Goal: Find specific page/section: Find specific page/section

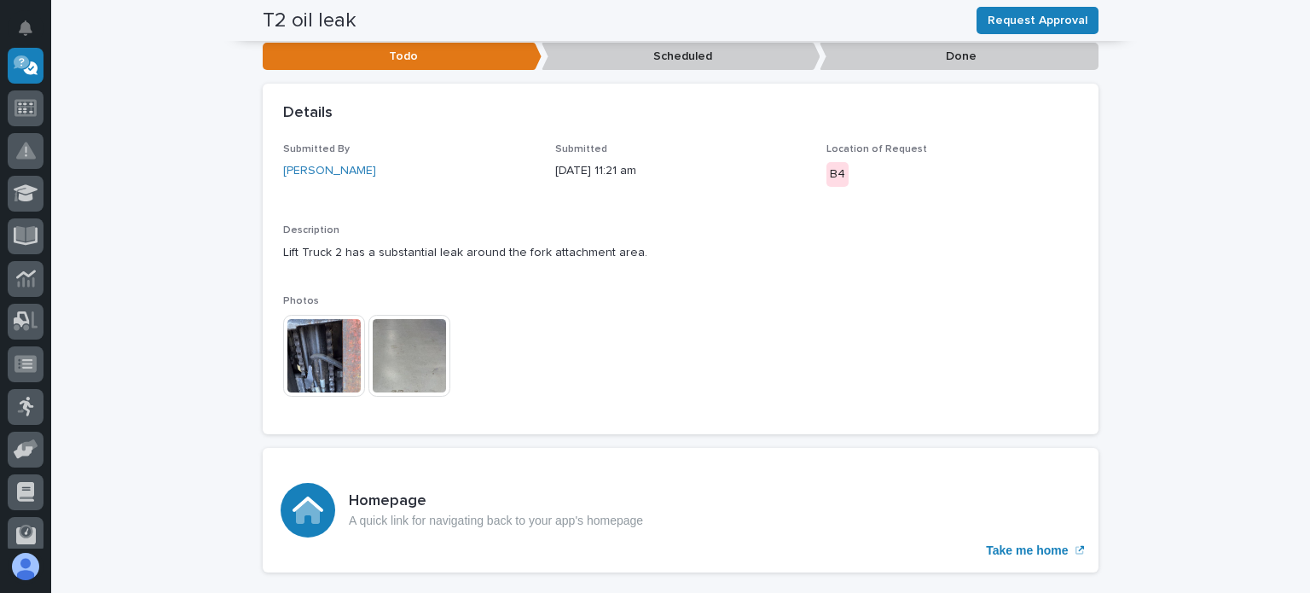
scroll to position [467, 0]
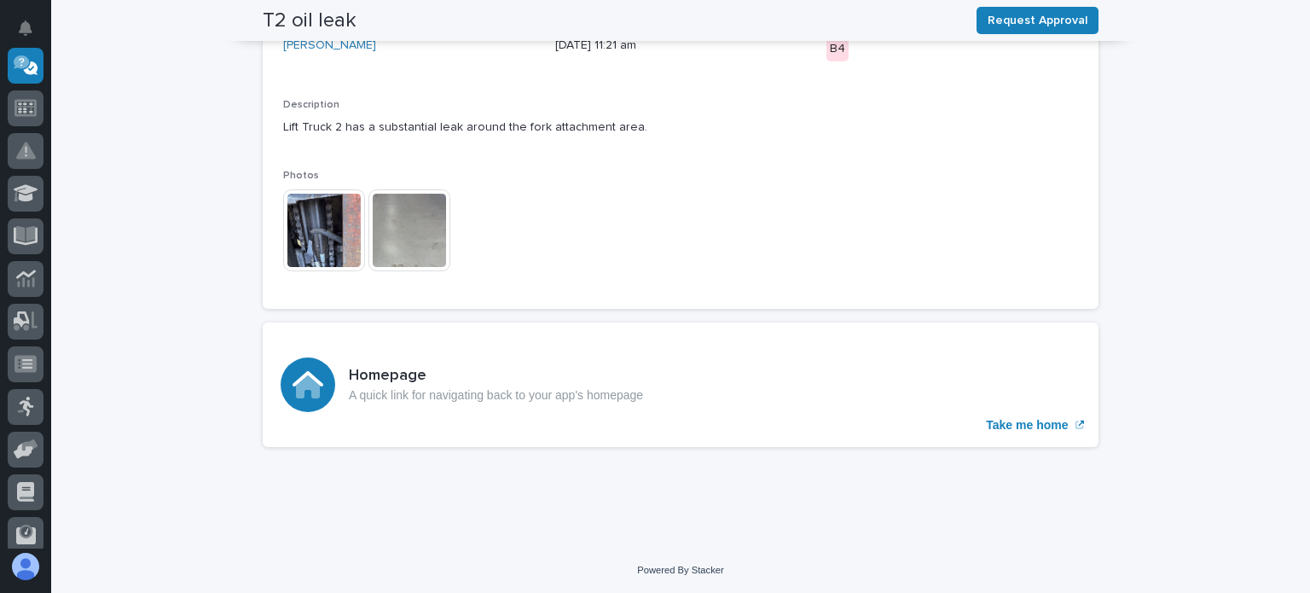
click at [316, 238] on img at bounding box center [324, 230] width 82 height 82
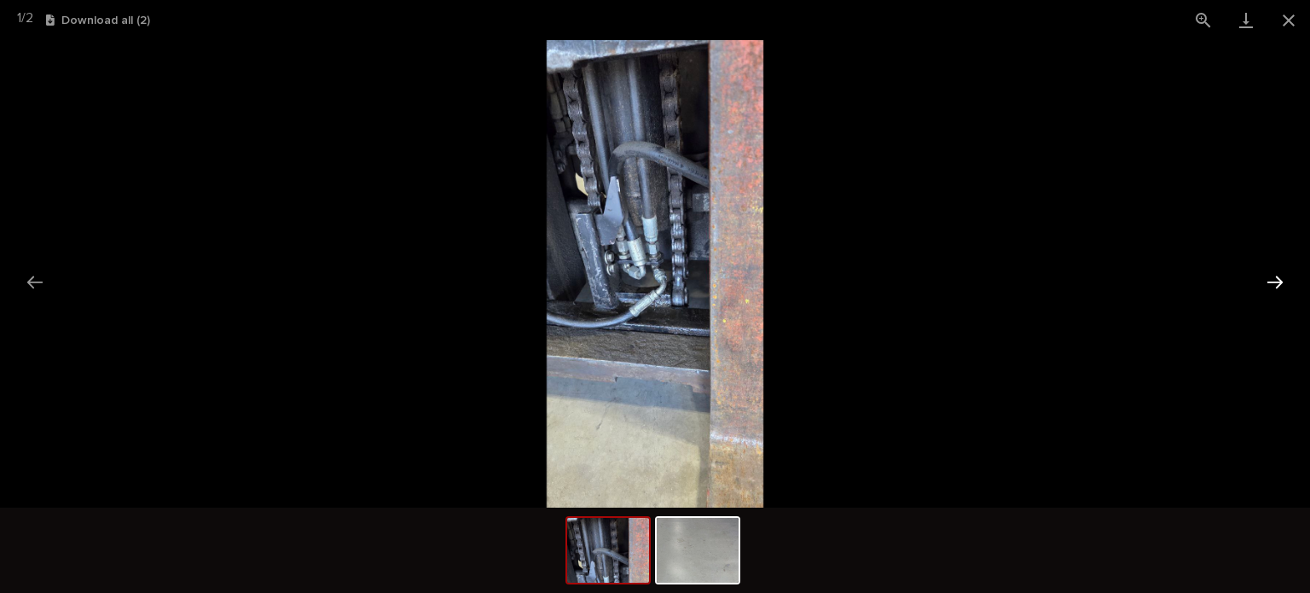
click at [1277, 271] on button "Next slide" at bounding box center [1275, 281] width 36 height 33
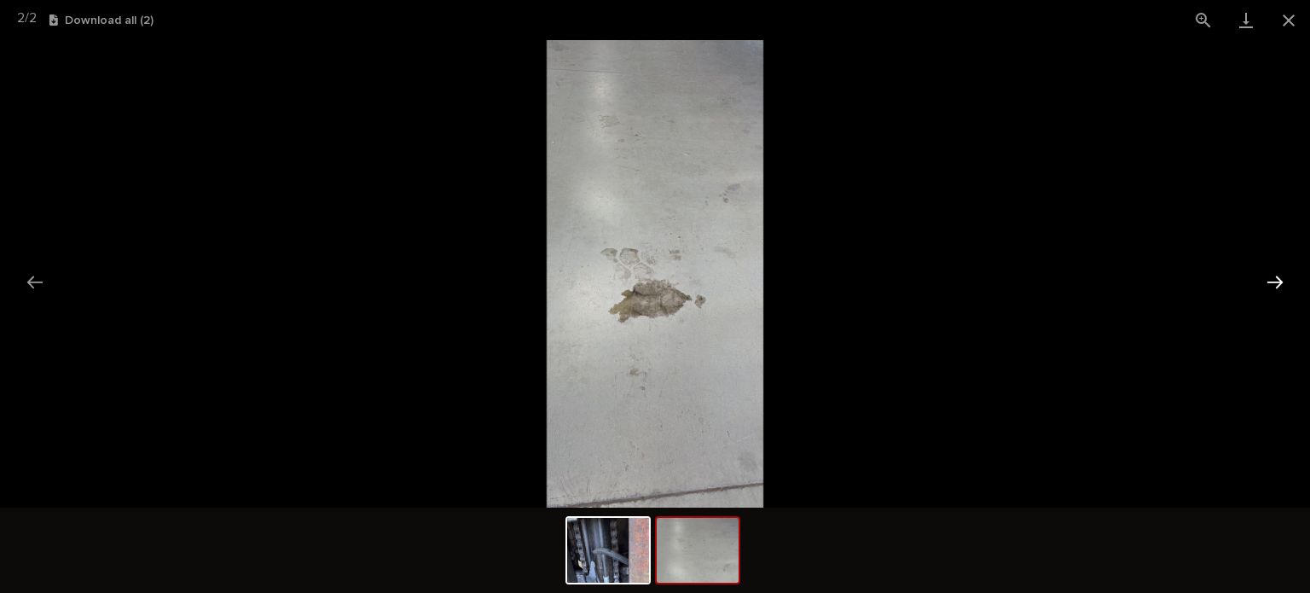
click at [1264, 277] on button "Next slide" at bounding box center [1275, 281] width 36 height 33
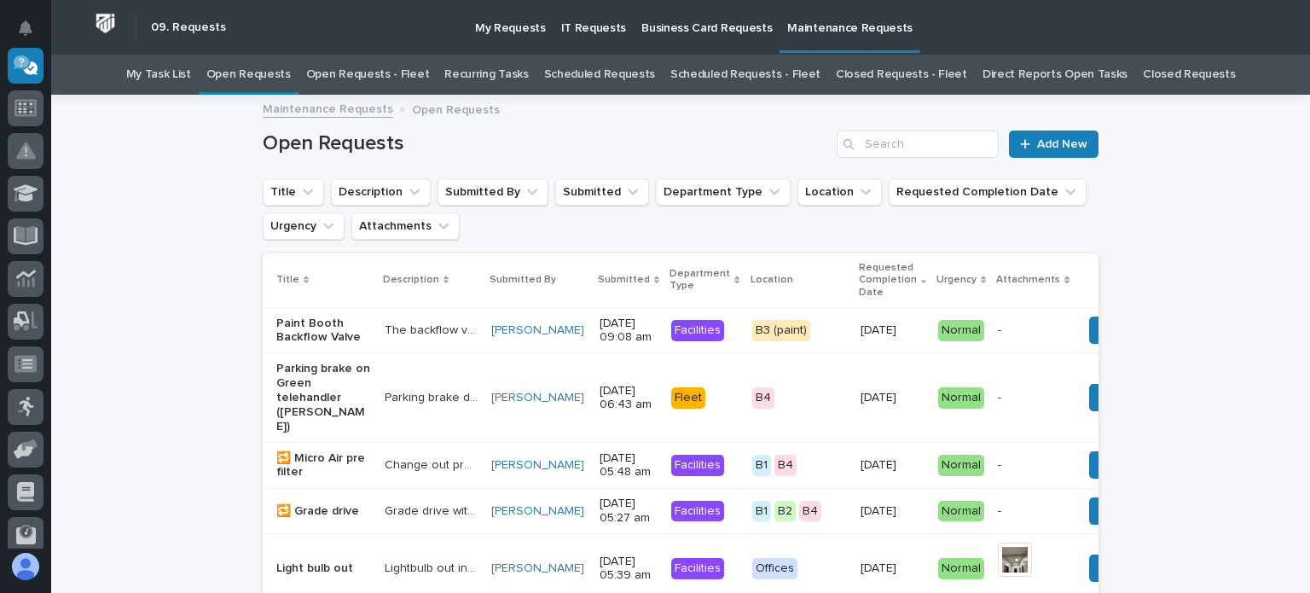
click at [420, 68] on link "Open Requests - Fleet" at bounding box center [368, 75] width 124 height 40
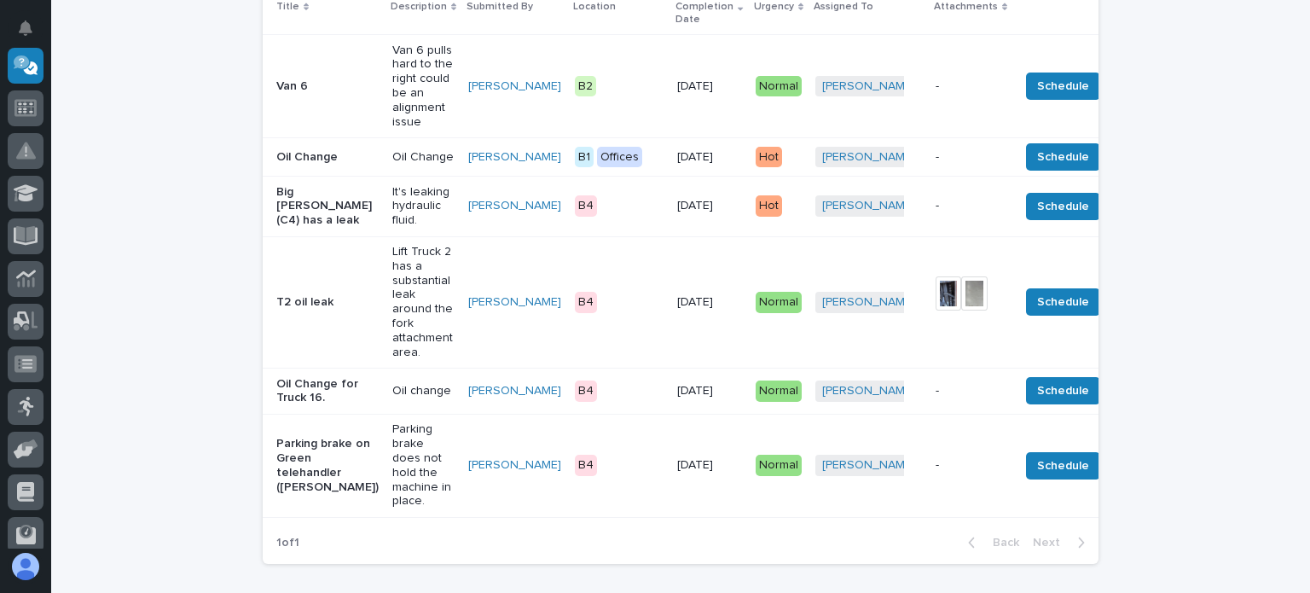
scroll to position [168, 0]
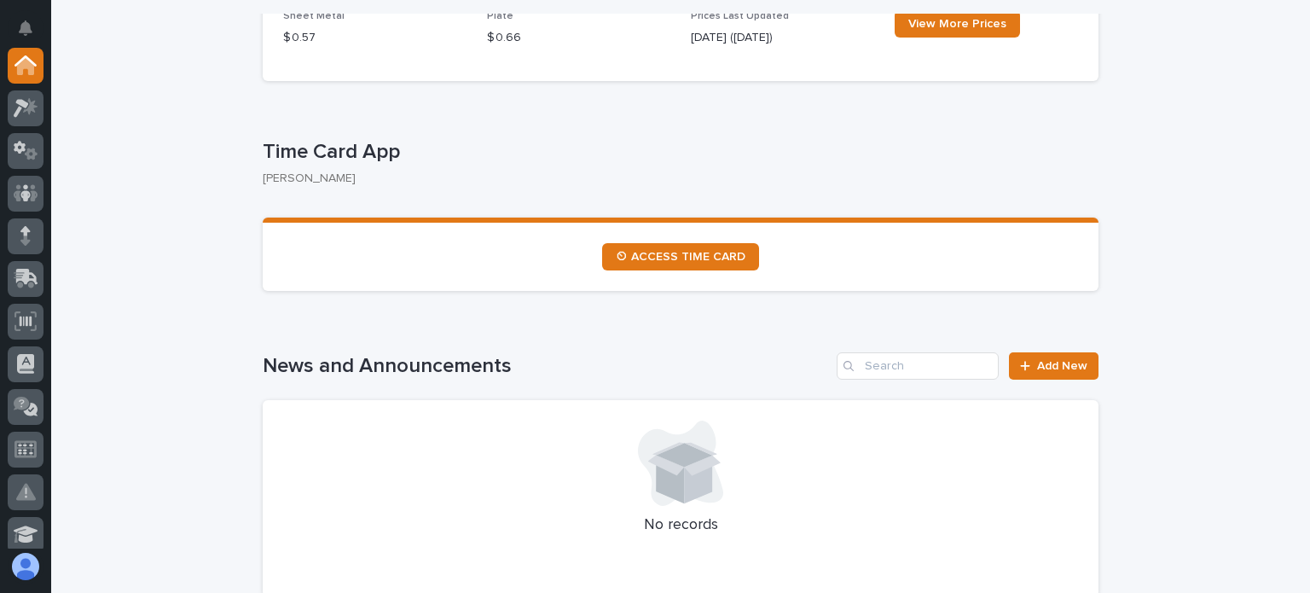
scroll to position [853, 0]
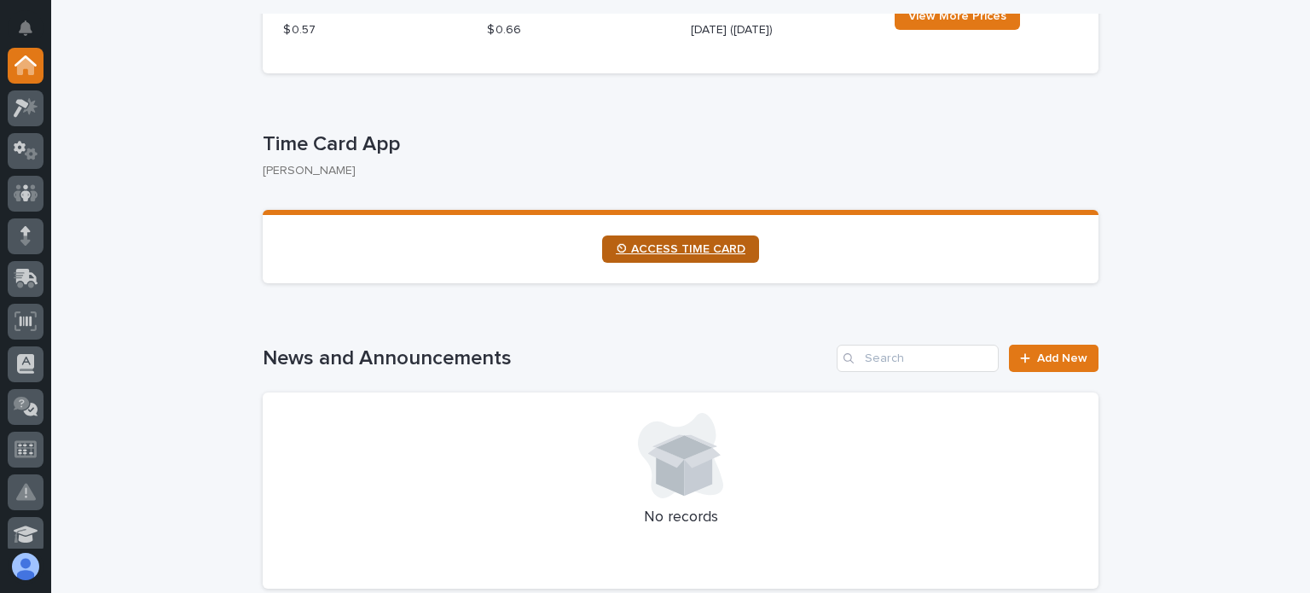
click at [649, 240] on link "⏲ ACCESS TIME CARD" at bounding box center [680, 248] width 157 height 27
